Goal: Information Seeking & Learning: Learn about a topic

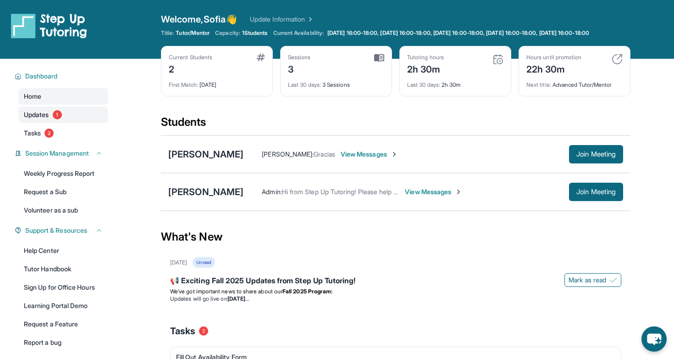
click at [83, 116] on link "Updates 1" at bounding box center [63, 114] width 90 height 17
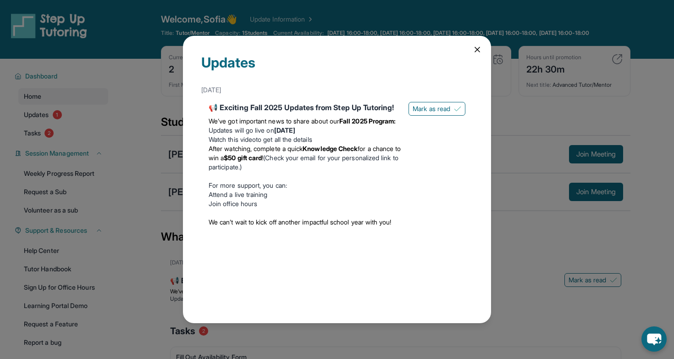
click at [478, 44] on div "Updates [DATE] 📢 Exciting Fall 2025 Updates from Step Up Tutoring! We’ve got im…" at bounding box center [337, 179] width 308 height 287
click at [479, 48] on icon at bounding box center [477, 49] width 5 height 5
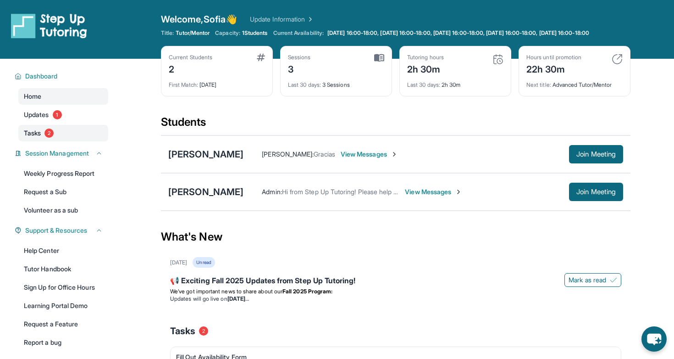
click at [68, 138] on link "Tasks 2" at bounding box center [63, 133] width 90 height 17
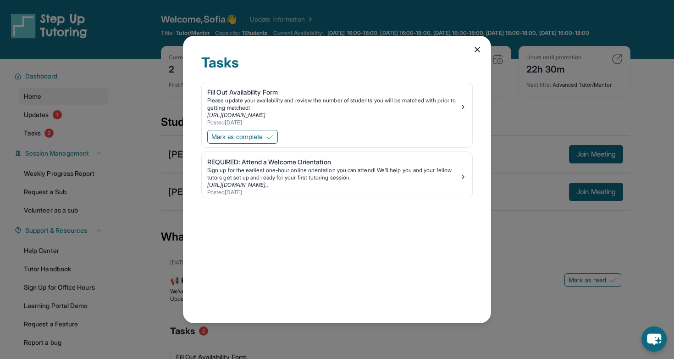
click at [476, 45] on icon at bounding box center [477, 49] width 9 height 9
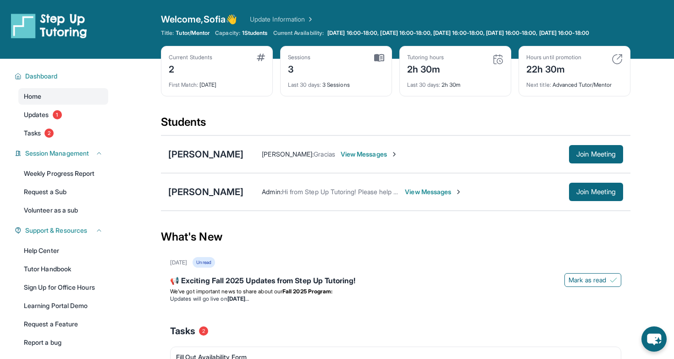
click at [118, 120] on main "Current Students 2 First Match : [DATE] Sessions 3 Last 30 days : 3 Sessions Tu…" at bounding box center [395, 271] width 557 height 424
click at [56, 119] on span "1" at bounding box center [57, 114] width 9 height 9
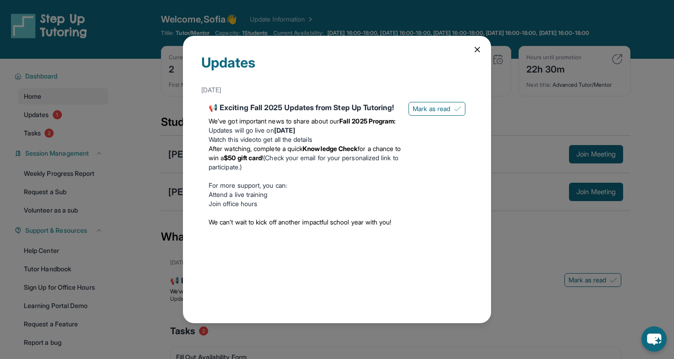
click at [482, 52] on div "Updates [DATE] 📢 Exciting Fall 2025 Updates from Step Up Tutoring! We’ve got im…" at bounding box center [337, 179] width 308 height 287
click at [475, 43] on div "Updates [DATE] 📢 Exciting Fall 2025 Updates from Step Up Tutoring! We’ve got im…" at bounding box center [337, 179] width 308 height 287
click at [474, 50] on icon at bounding box center [477, 49] width 9 height 9
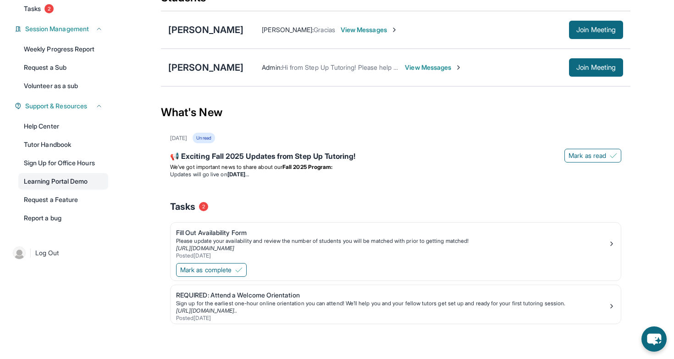
scroll to position [132, 0]
click at [64, 146] on link "Tutor Handbook" at bounding box center [63, 144] width 90 height 17
